Goal: Task Accomplishment & Management: Complete application form

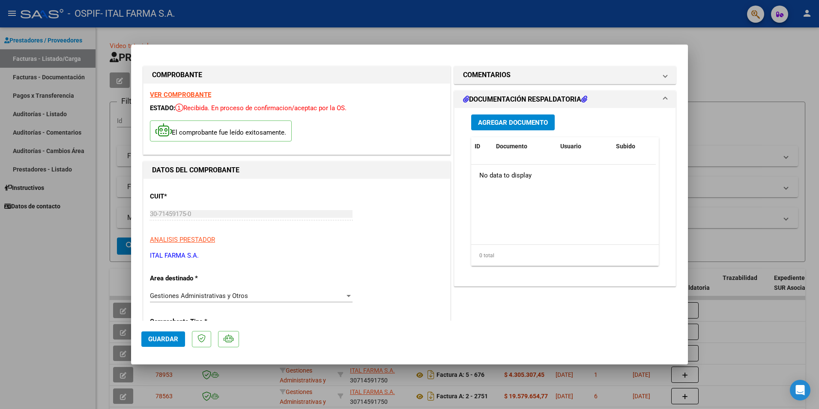
click at [736, 48] on div at bounding box center [409, 204] width 819 height 409
type input "$ 0,00"
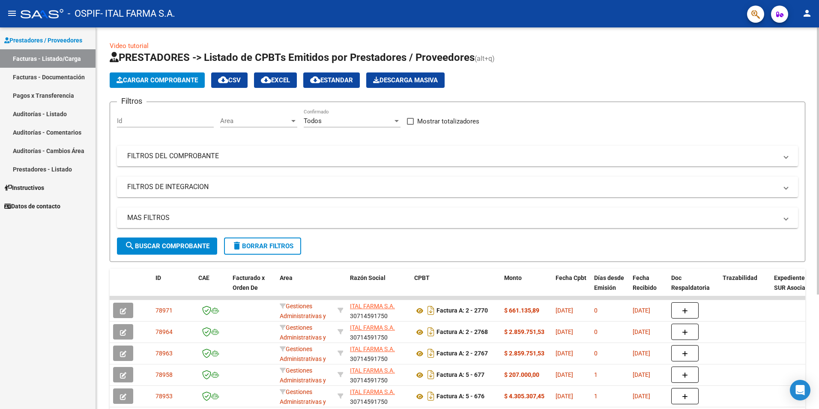
click at [167, 81] on span "Cargar Comprobante" at bounding box center [157, 80] width 81 height 8
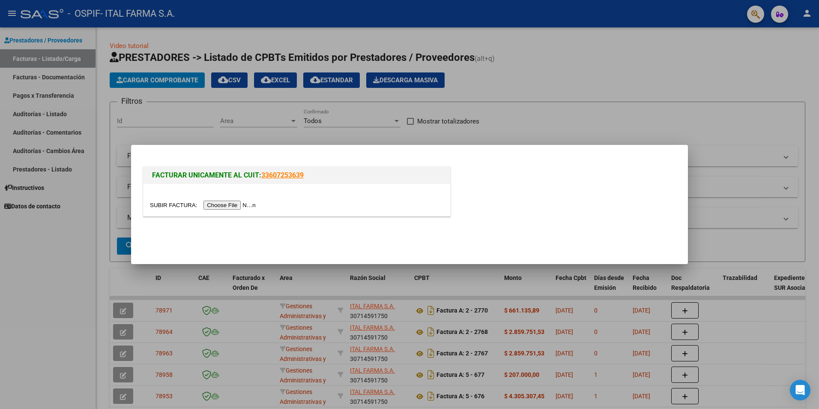
click at [217, 206] on input "file" at bounding box center [204, 205] width 108 height 9
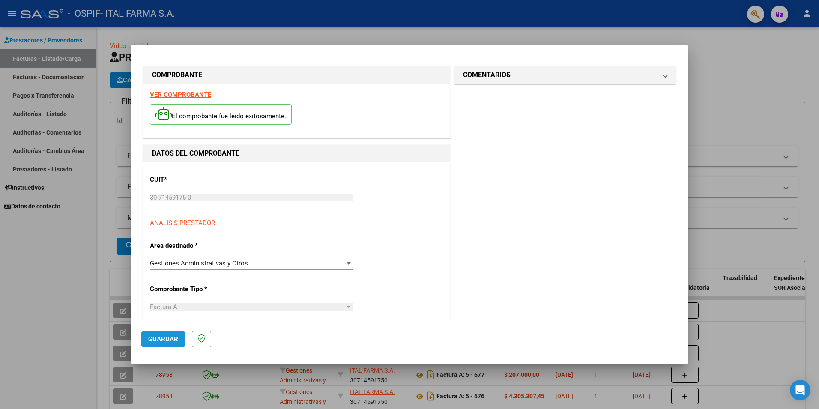
click at [163, 341] on span "Guardar" at bounding box center [163, 339] width 30 height 8
